Goal: Transaction & Acquisition: Purchase product/service

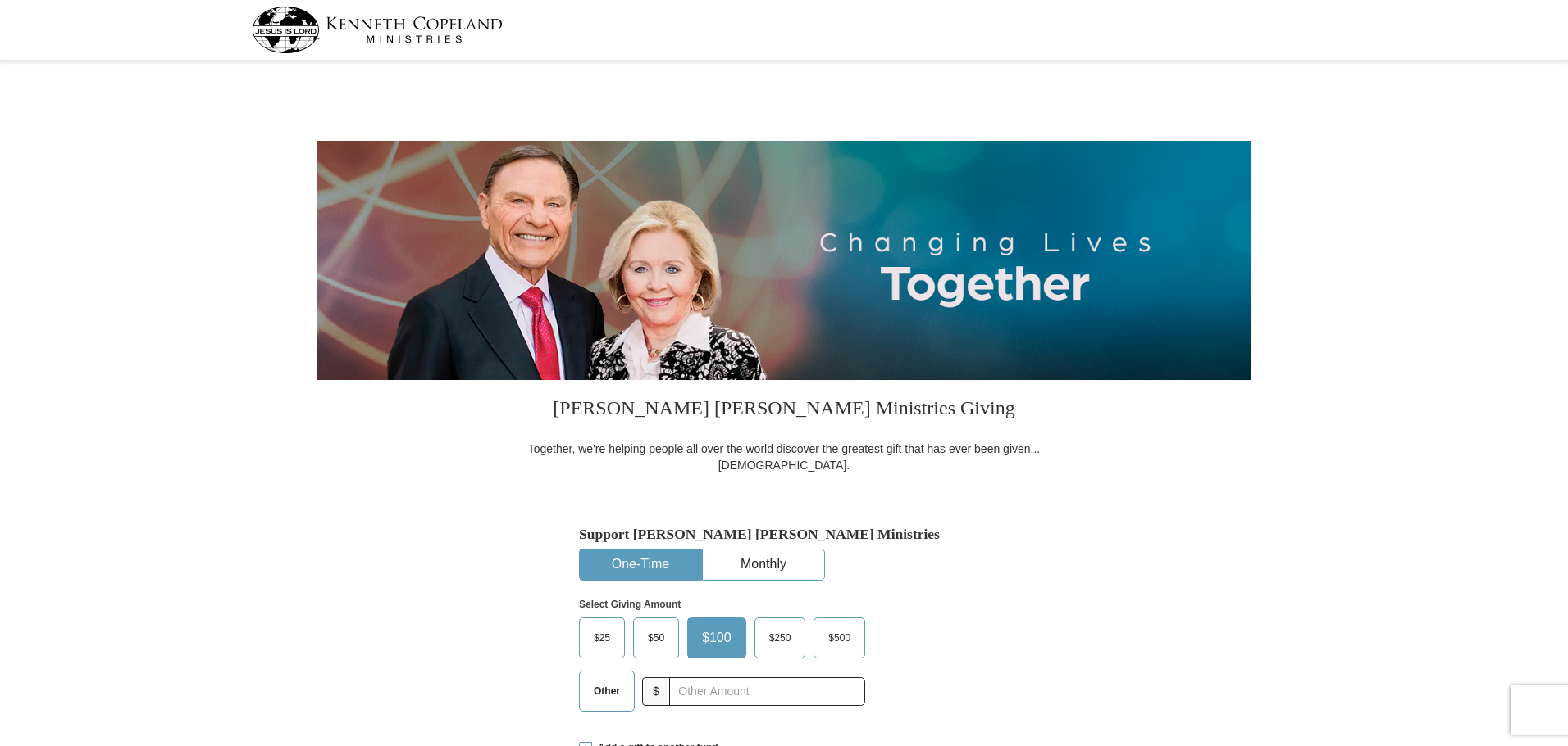
select select "FL"
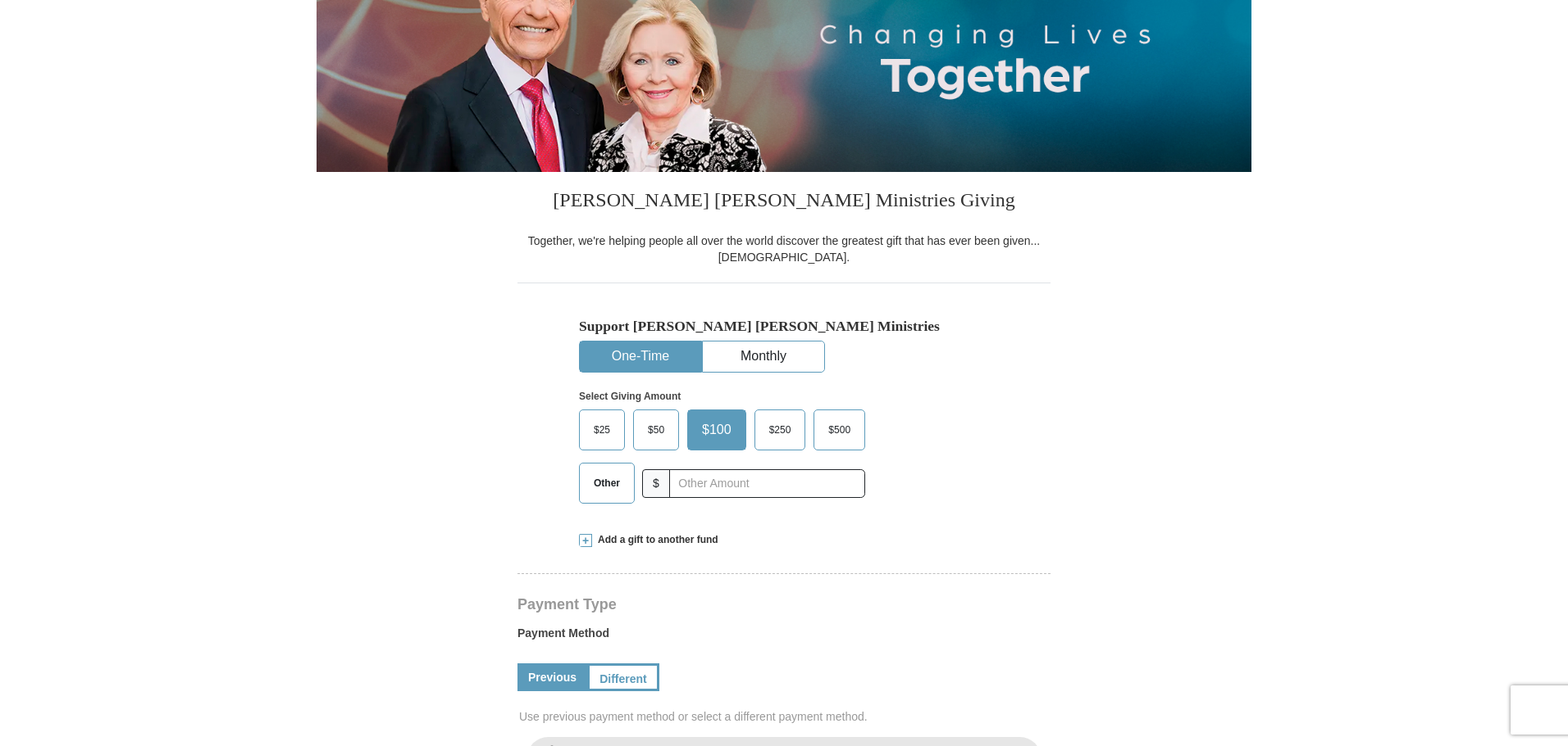
scroll to position [246, 0]
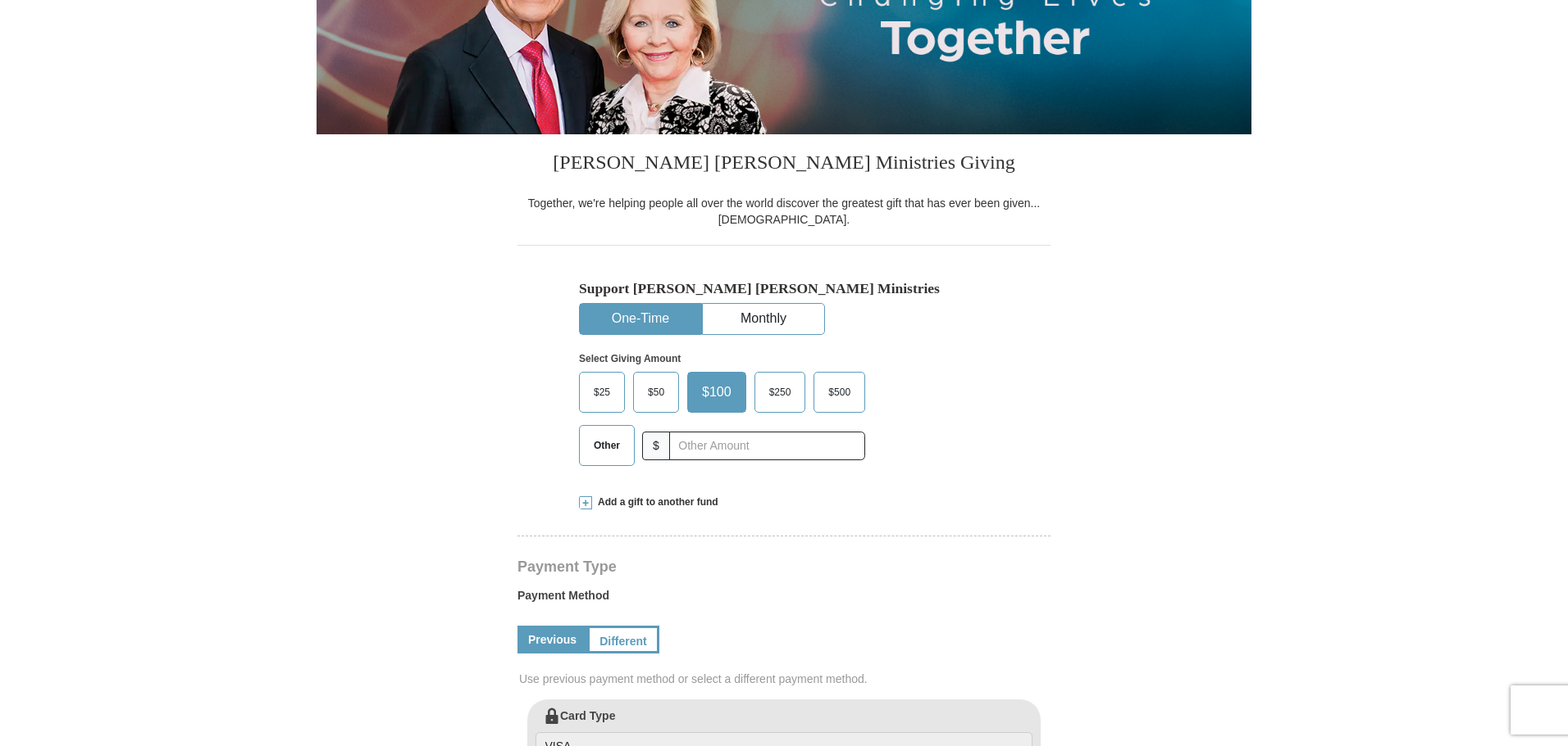
click at [600, 446] on span "Other" at bounding box center [606, 445] width 42 height 25
click at [0, 0] on input "Other" at bounding box center [0, 0] width 0 height 0
click at [668, 312] on button "One-Time" at bounding box center [640, 319] width 121 height 31
click at [589, 501] on span at bounding box center [585, 502] width 13 height 13
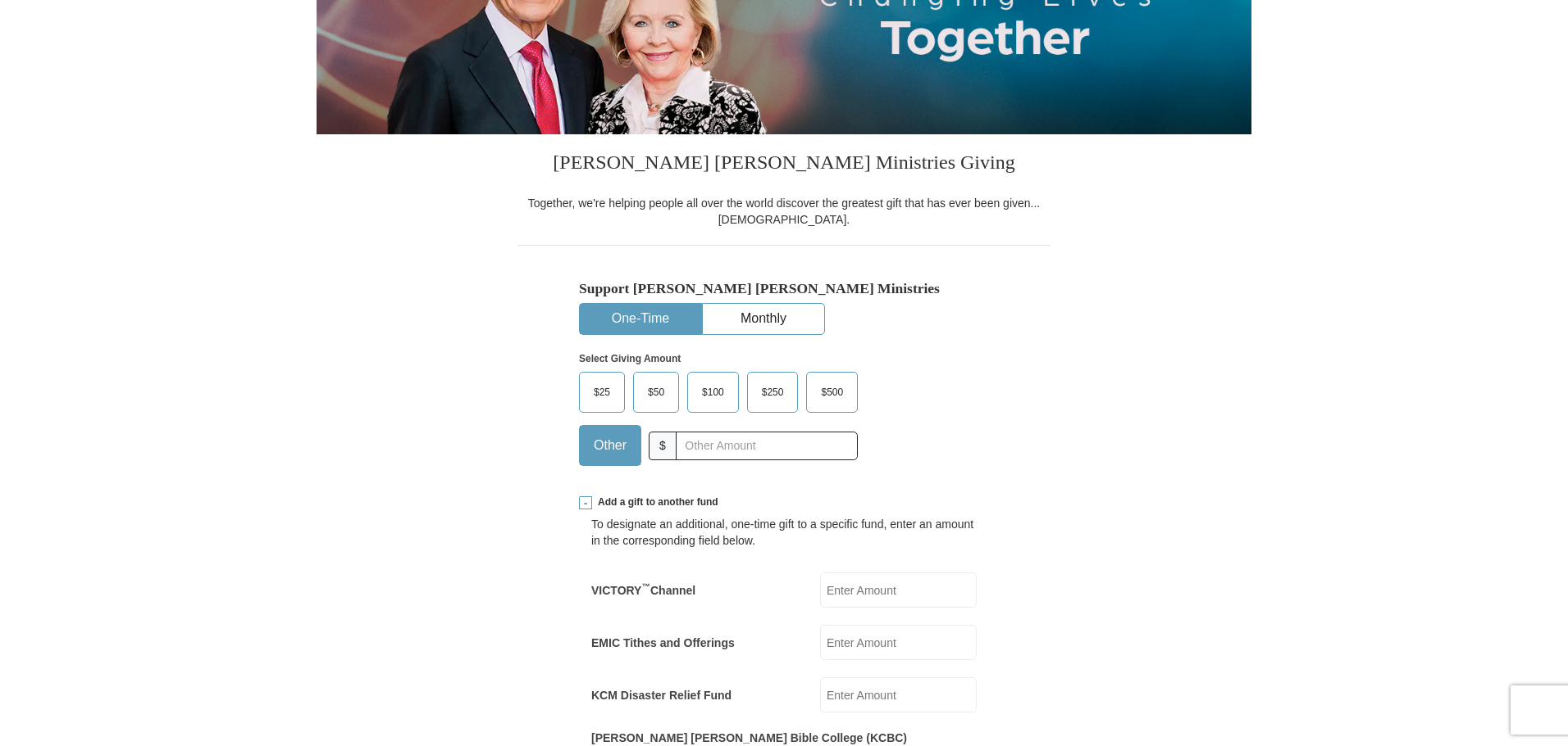
click at [885, 651] on input "EMIC Tithes and Offerings" at bounding box center [898, 643] width 157 height 36
type input "200"
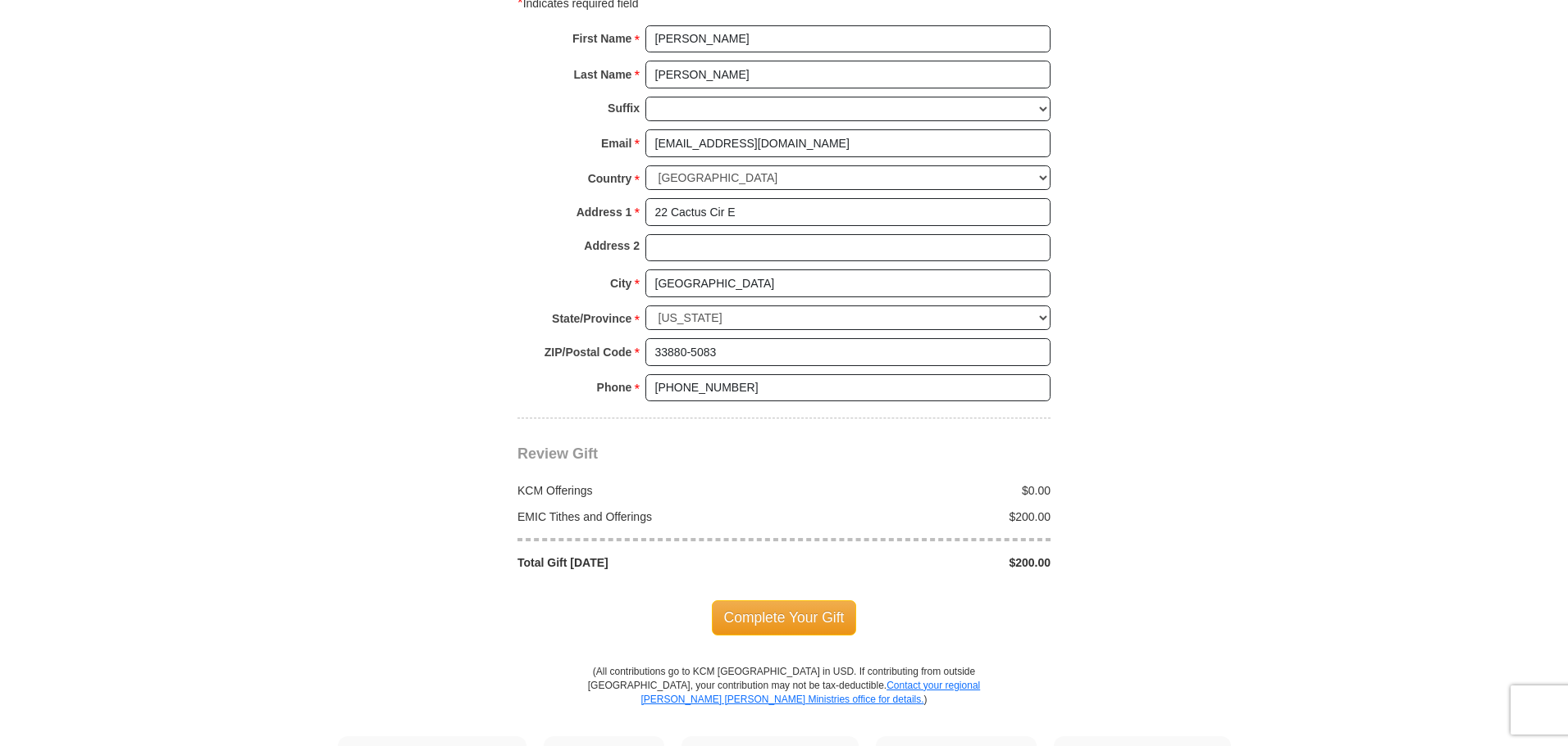
scroll to position [1393, 0]
click at [777, 600] on span "Complete Your Gift" at bounding box center [784, 617] width 145 height 35
